Goal: Navigation & Orientation: Find specific page/section

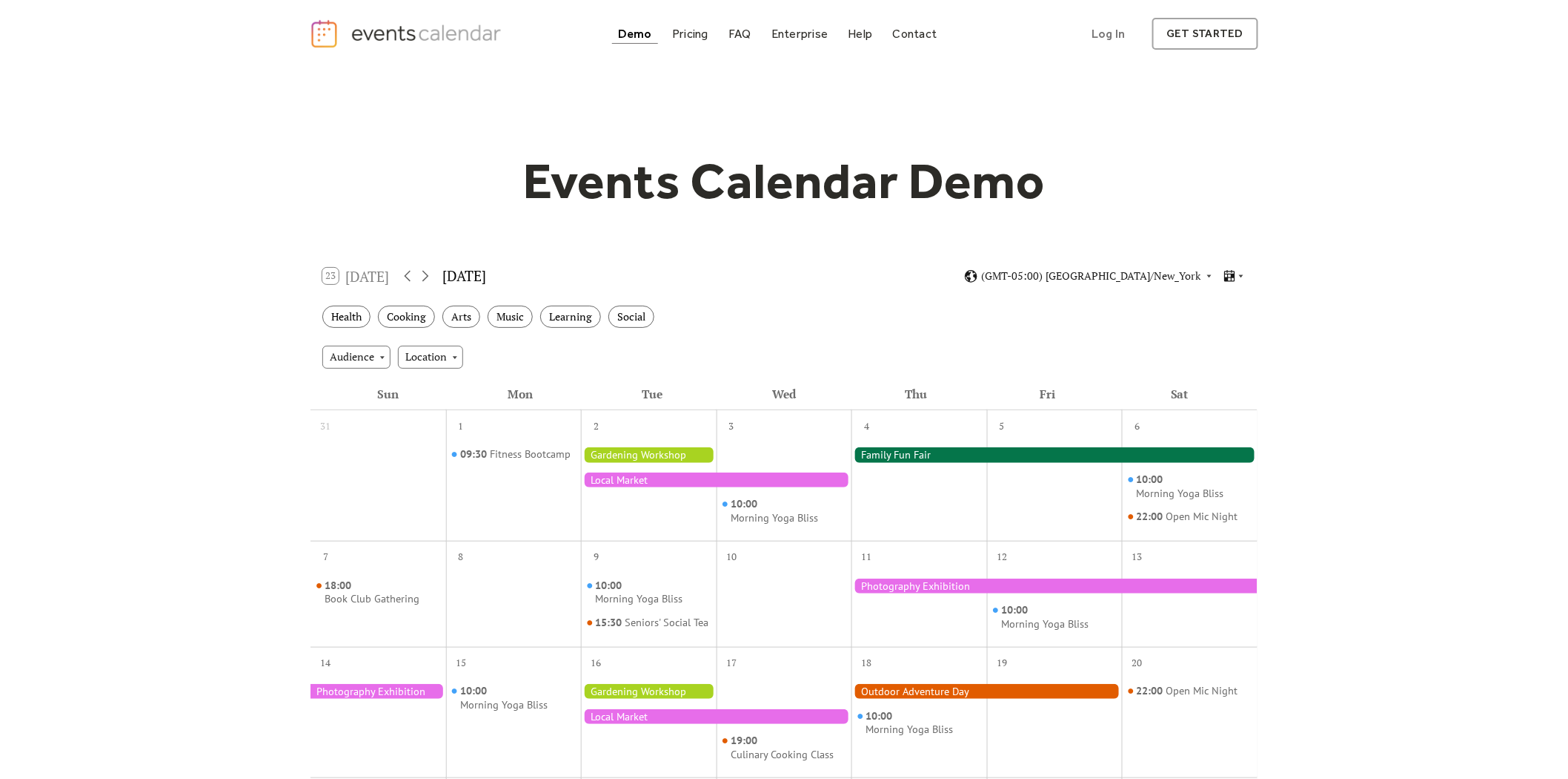
click at [690, 433] on div "2" at bounding box center [648, 424] width 136 height 28
